Goal: Find specific page/section: Find specific page/section

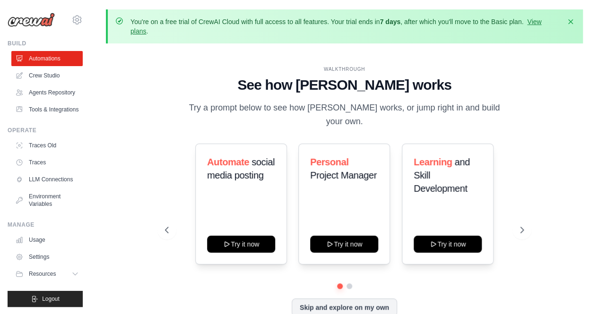
click at [137, 224] on div "WALKTHROUGH See how [PERSON_NAME] works Try a prompt below to see how [PERSON_N…" at bounding box center [344, 198] width 477 height 295
click at [60, 77] on link "Crew Studio" at bounding box center [47, 75] width 71 height 15
